Goal: Navigation & Orientation: Find specific page/section

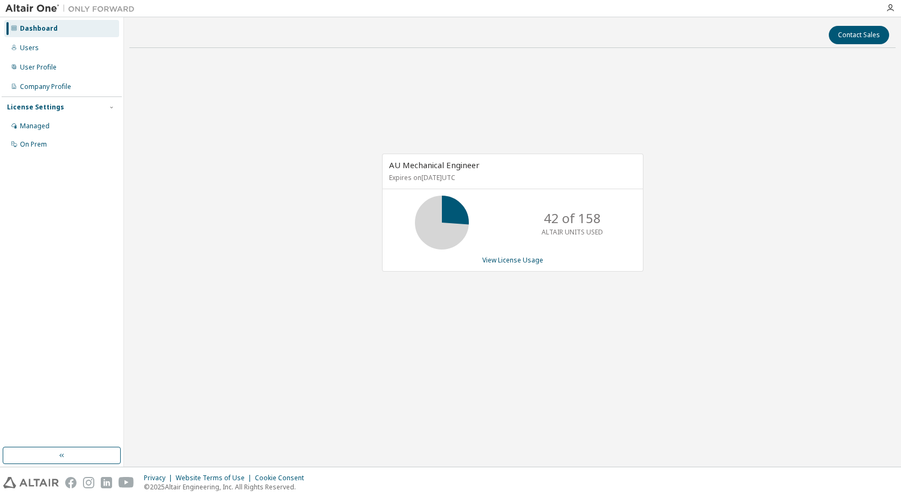
click at [350, 140] on div "AU Mechanical Engineer Expires on February 1, 2026 UTC 42 of 158 ALTAIR UNITS U…" at bounding box center [512, 219] width 766 height 324
click at [841, 189] on div "AU Mechanical Engineer Expires on February 1, 2026 UTC 42 of 158 ALTAIR UNITS U…" at bounding box center [512, 219] width 766 height 324
